Goal: Transaction & Acquisition: Subscribe to service/newsletter

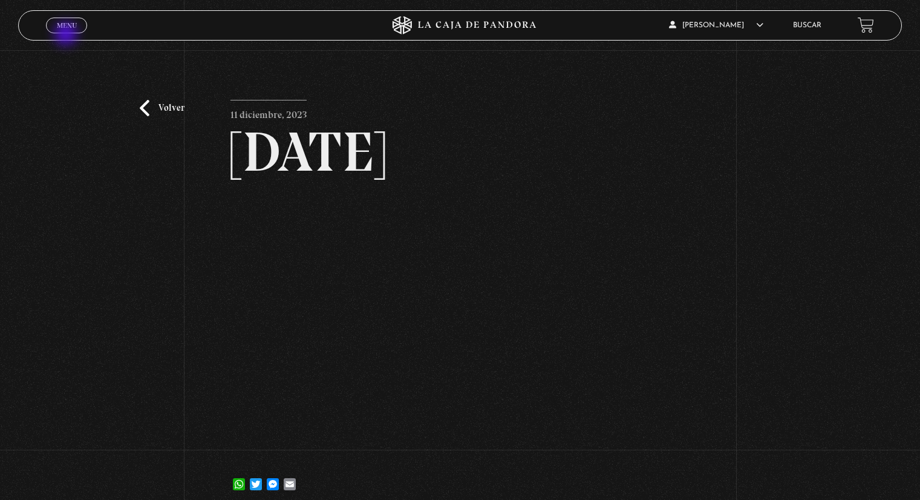
scroll to position [60, 0]
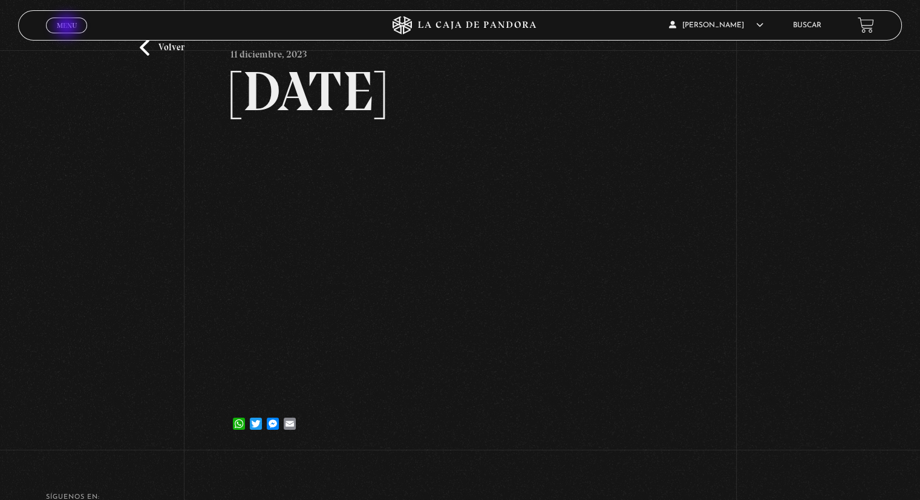
click at [68, 27] on span "Menu" at bounding box center [67, 25] width 20 height 7
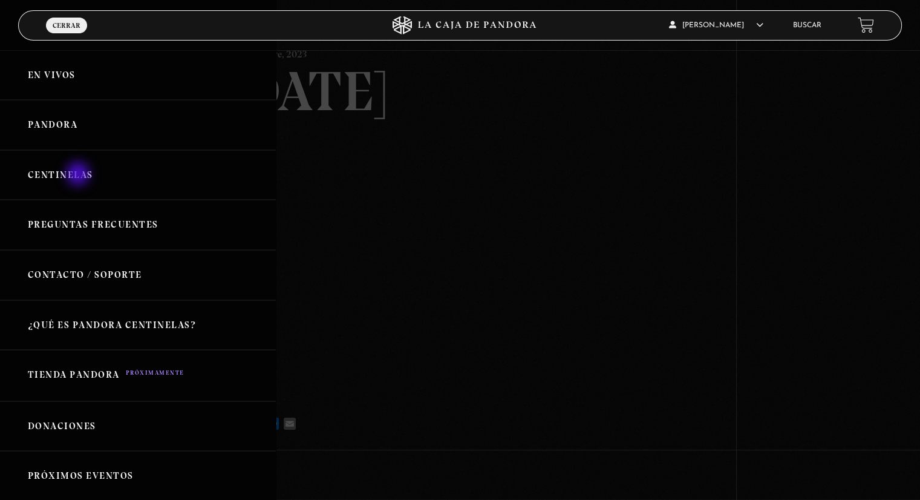
click at [79, 175] on link "Centinelas" at bounding box center [138, 175] width 276 height 50
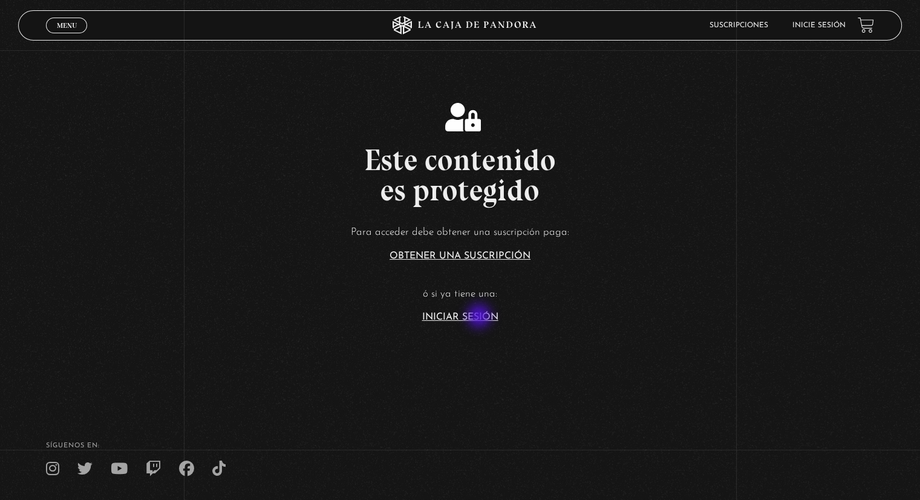
click at [480, 317] on link "Iniciar Sesión" at bounding box center [460, 317] width 76 height 10
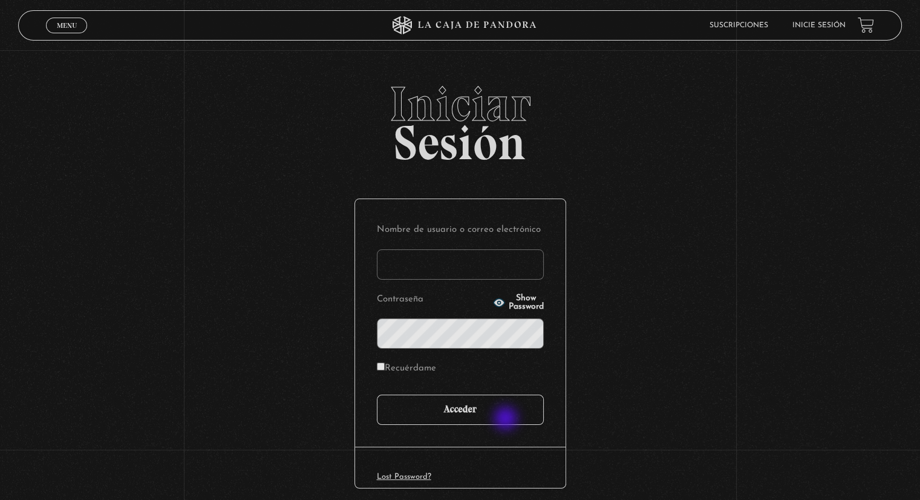
type input "yacuna@castillo.cr"
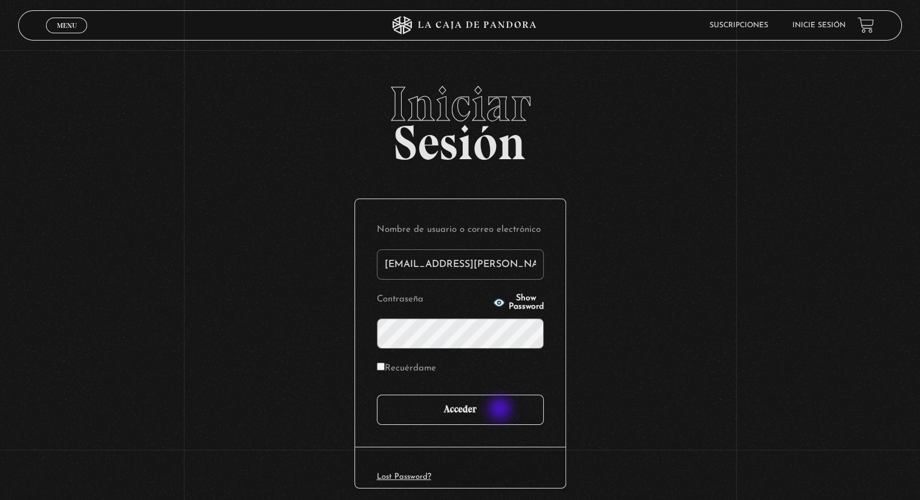
click at [501, 410] on input "Acceder" at bounding box center [460, 409] width 167 height 30
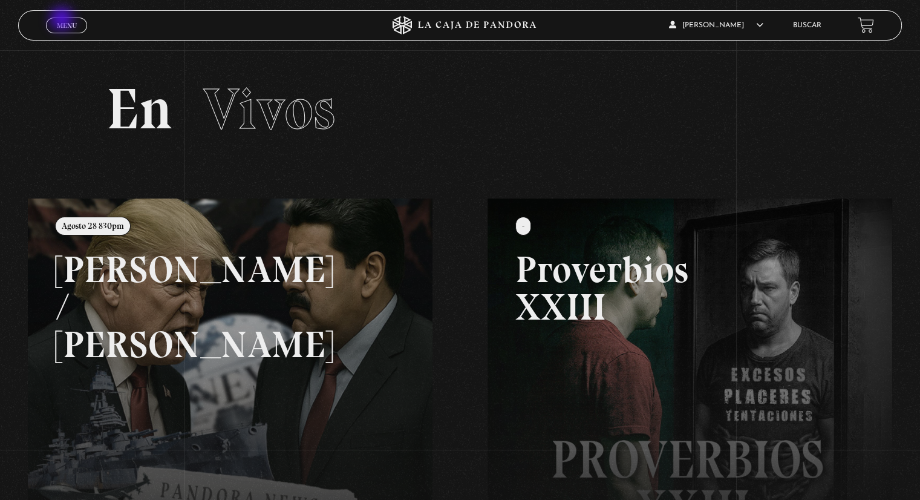
click at [61, 18] on link "Menu Cerrar" at bounding box center [66, 26] width 41 height 16
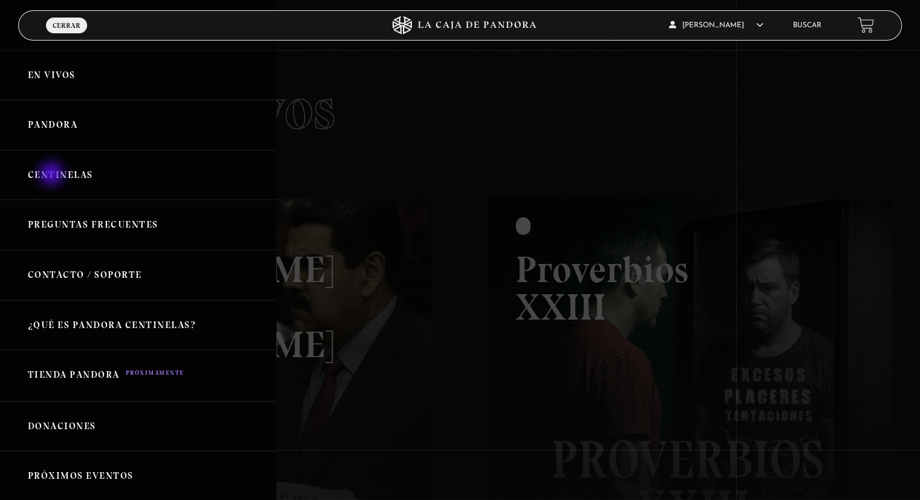
click at [54, 177] on link "Centinelas" at bounding box center [138, 175] width 276 height 50
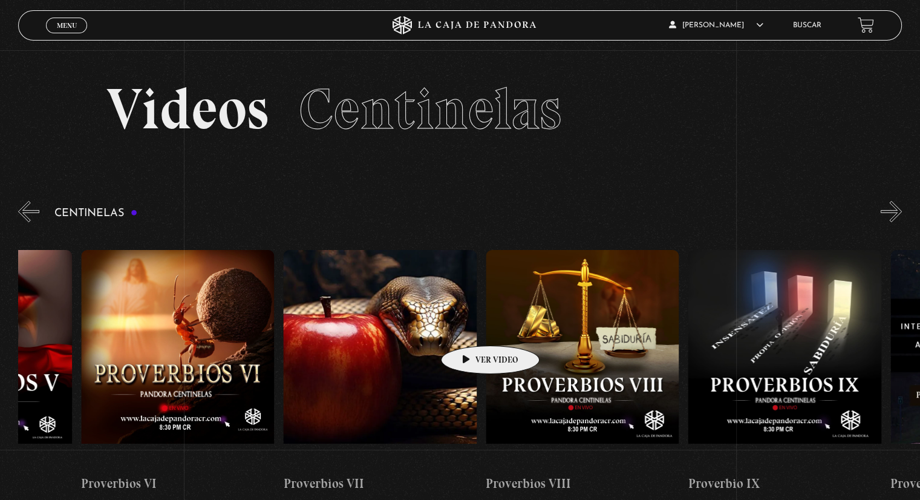
scroll to position [0, 1620]
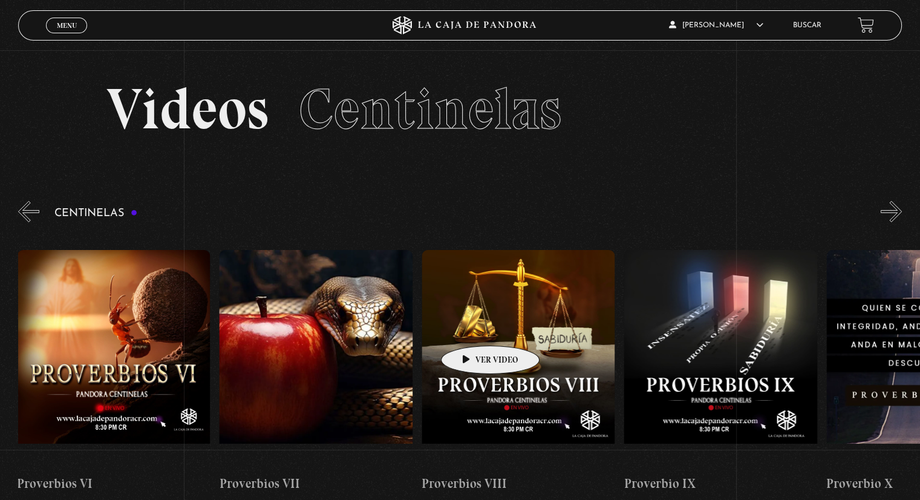
drag, startPoint x: 793, startPoint y: 342, endPoint x: 469, endPoint y: 327, distance: 324.0
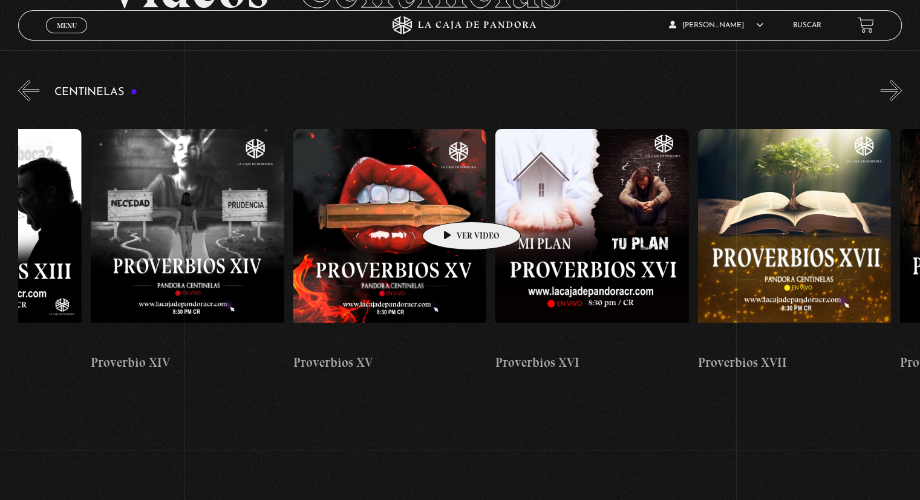
scroll to position [0, 3171]
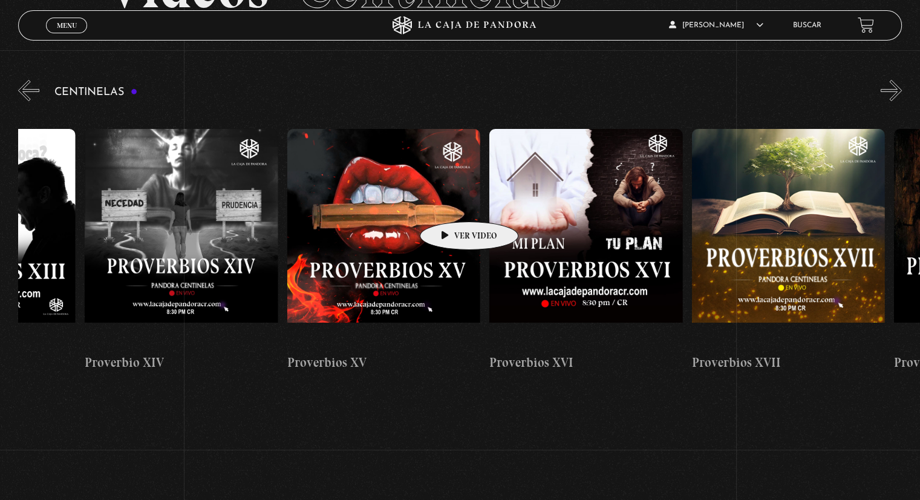
drag, startPoint x: 760, startPoint y: 223, endPoint x: 450, endPoint y: 203, distance: 310.4
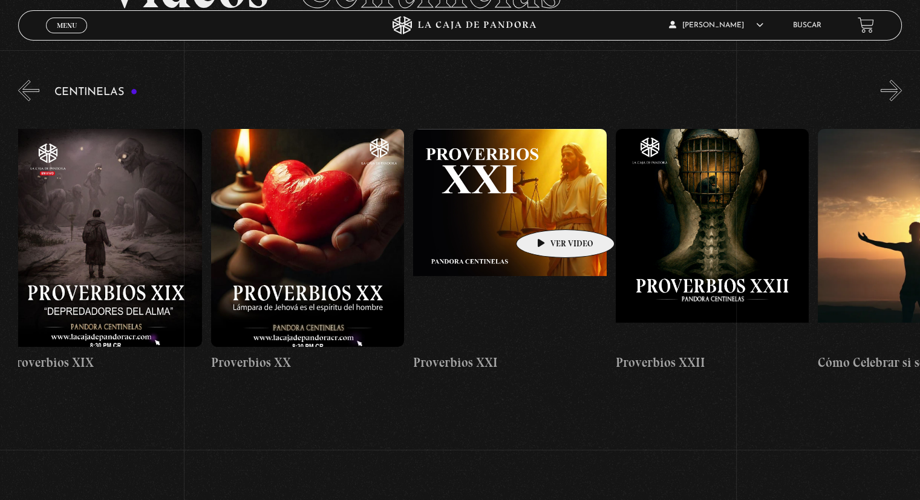
scroll to position [0, 4255]
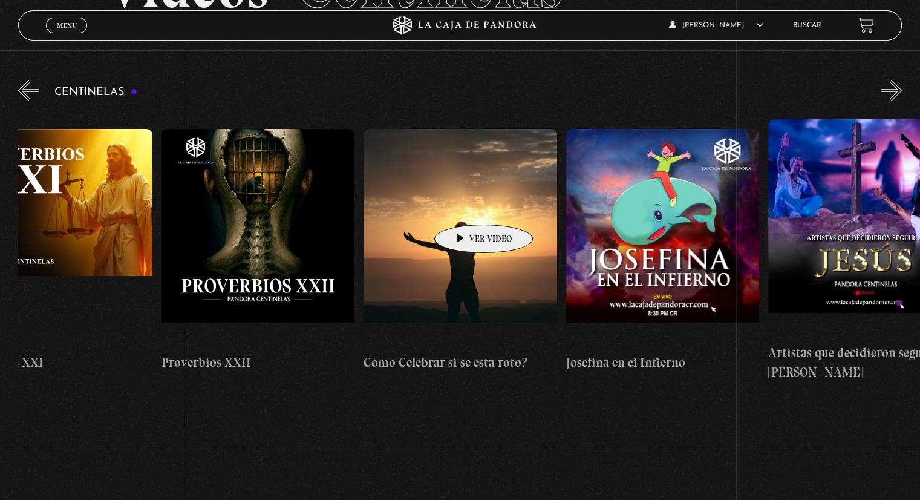
drag, startPoint x: 663, startPoint y: 212, endPoint x: 440, endPoint y: 206, distance: 223.3
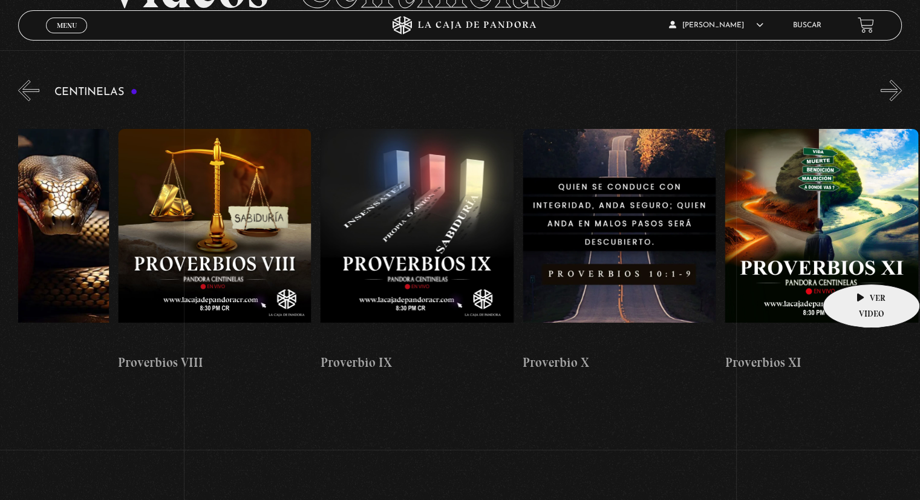
scroll to position [0, 1912]
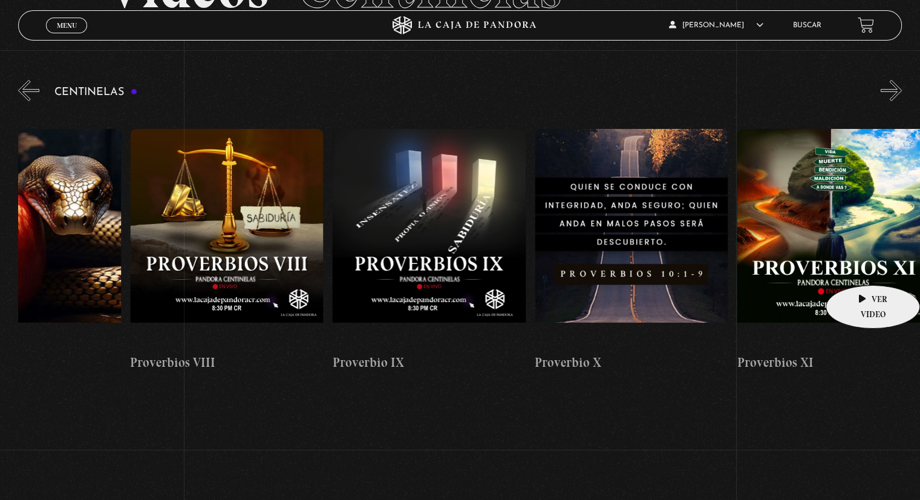
drag, startPoint x: 280, startPoint y: 189, endPoint x: 856, endPoint y: 267, distance: 581.1
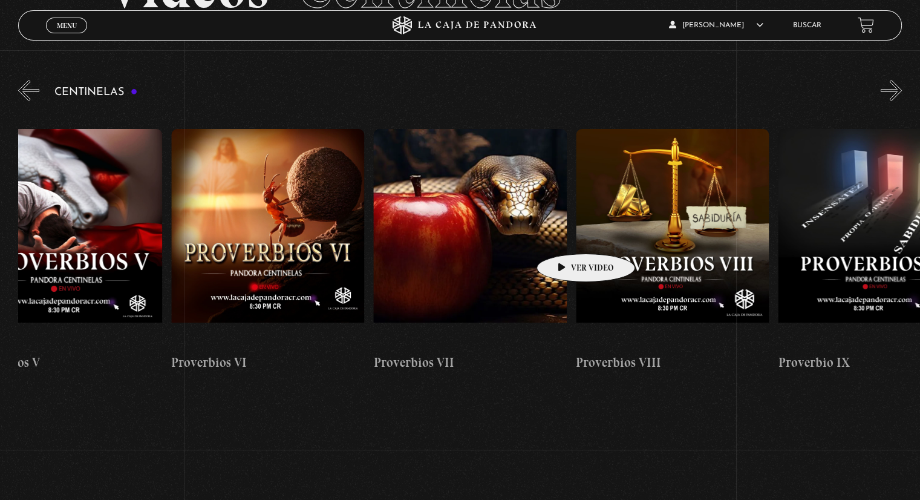
scroll to position [0, 1469]
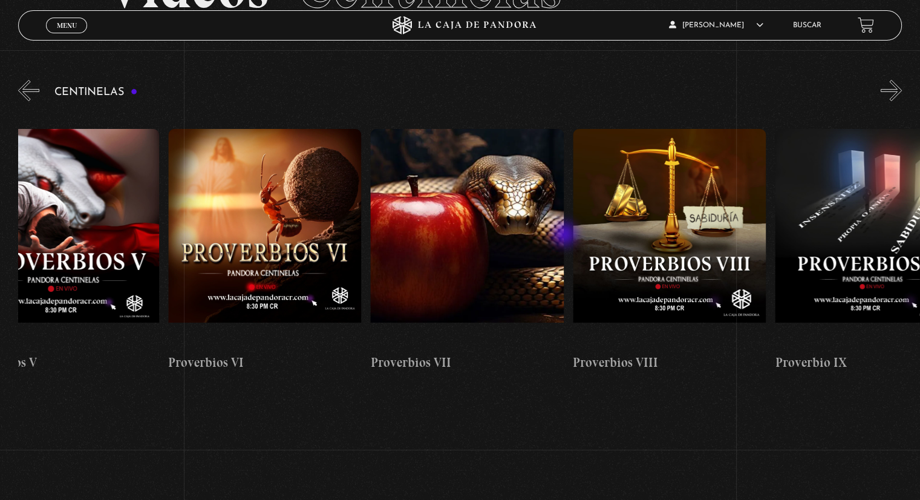
drag, startPoint x: 462, startPoint y: 208, endPoint x: 566, endPoint y: 235, distance: 107.1
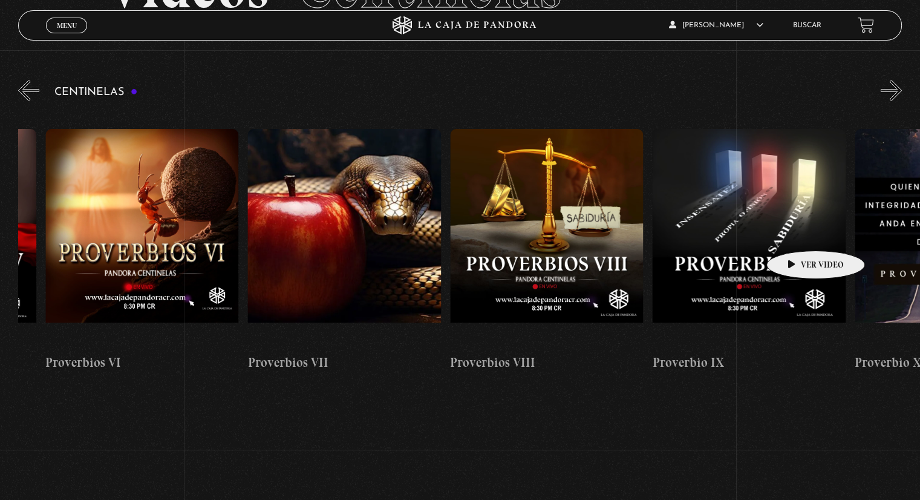
scroll to position [0, 1607]
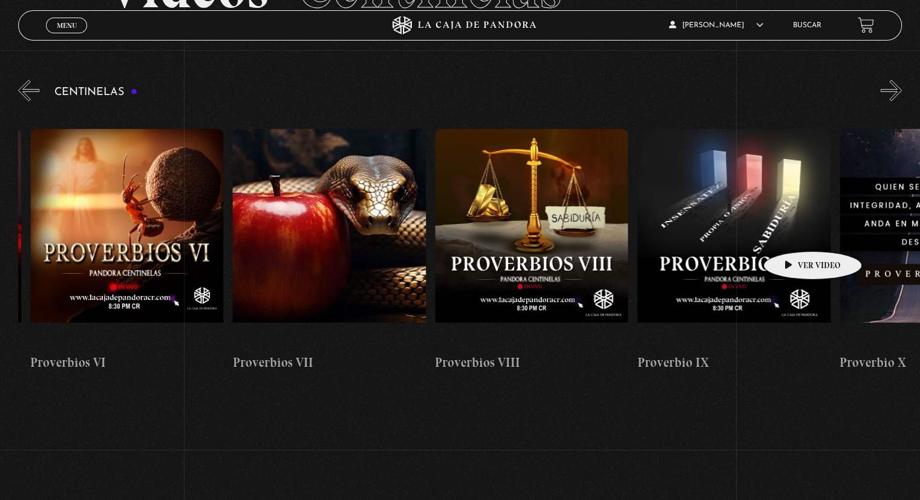
drag, startPoint x: 820, startPoint y: 218, endPoint x: 794, endPoint y: 233, distance: 30.3
click at [794, 233] on figure at bounding box center [733, 238] width 193 height 218
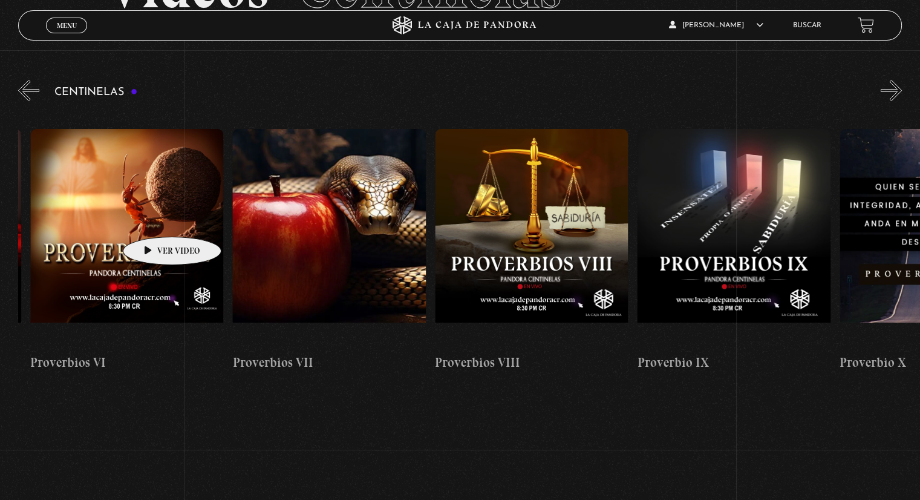
scroll to position [0, 1604]
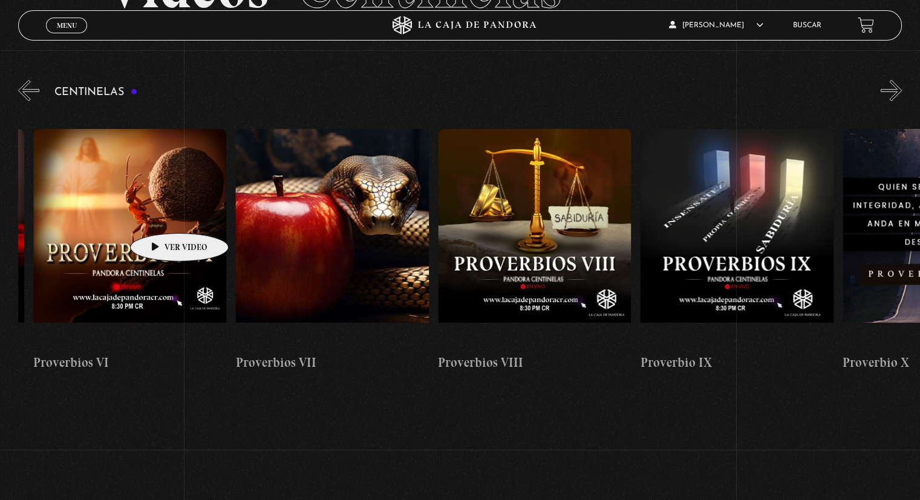
click at [160, 215] on figure at bounding box center [129, 238] width 193 height 218
click at [136, 224] on figure at bounding box center [129, 238] width 193 height 218
